Goal: Find contact information: Find contact information

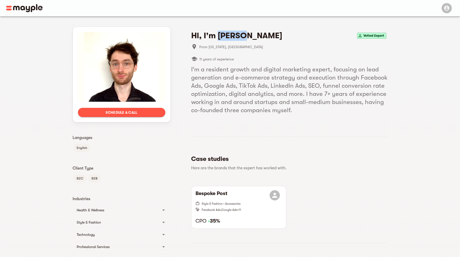
drag, startPoint x: 244, startPoint y: 36, endPoint x: 219, endPoint y: 35, distance: 24.5
click at [219, 35] on h4 "Hi, I'm [PERSON_NAME]" at bounding box center [236, 36] width 91 height 10
copy h4 "[PERSON_NAME]"
